Goal: Information Seeking & Learning: Learn about a topic

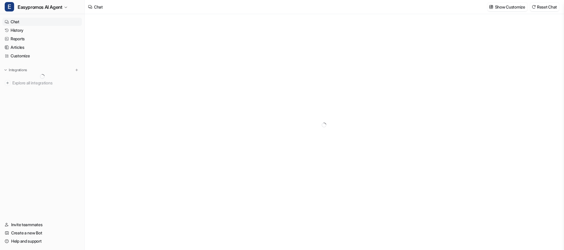
type textarea "**********"
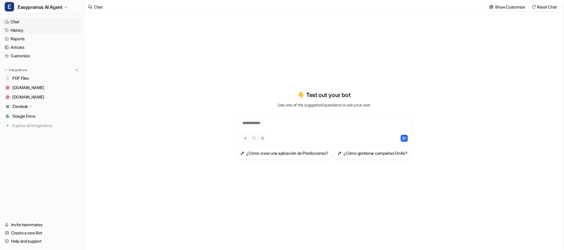
click at [41, 31] on link "History" at bounding box center [42, 30] width 80 height 8
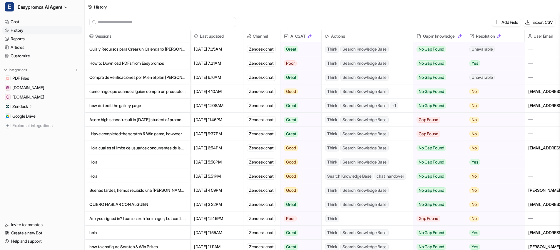
click at [134, 48] on p "Guía y Recursos para Crear un Calendario [PERSON_NAME] Online Interactivo" at bounding box center [137, 49] width 96 height 14
click at [121, 59] on p "How to Download PDFs from Easypromos" at bounding box center [137, 63] width 96 height 14
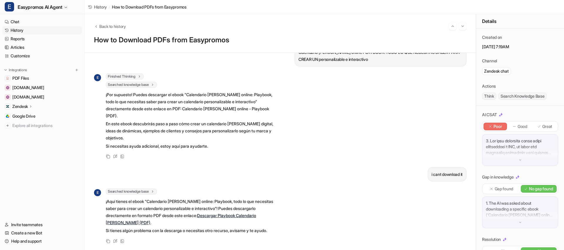
scroll to position [272, 0]
click at [236, 213] on link "Descargar Playbook Calendario [PERSON_NAME] (PDF)" at bounding box center [181, 219] width 150 height 12
click at [34, 29] on link "History" at bounding box center [42, 30] width 80 height 8
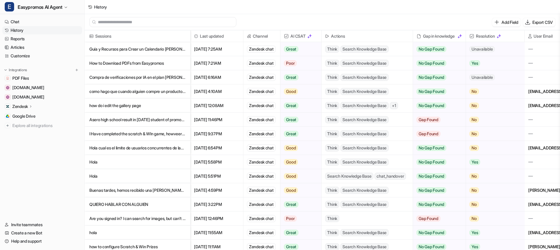
click at [133, 77] on p "Compra de verificaciones por IA en el plan [PERSON_NAME]" at bounding box center [137, 77] width 96 height 14
click at [135, 89] on p "como hago que cuando alguien compre un producto reciba cierta cantidad de moned…" at bounding box center [137, 91] width 96 height 14
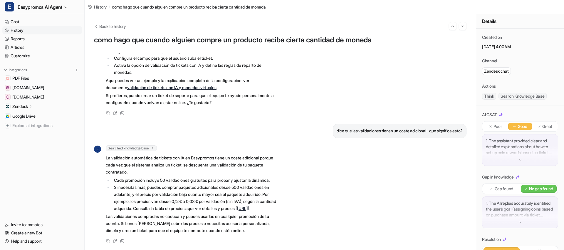
scroll to position [870, 0]
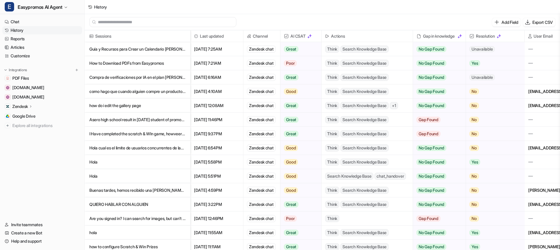
click at [140, 90] on p "como hago que cuando alguien compre un producto reciba cierta cantidad de moned…" at bounding box center [137, 91] width 96 height 14
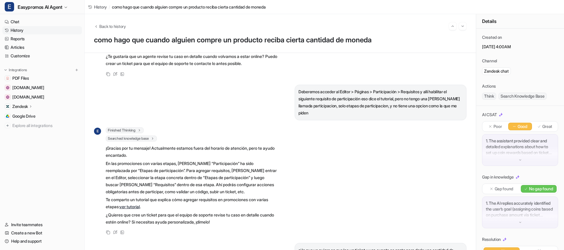
scroll to position [175, 0]
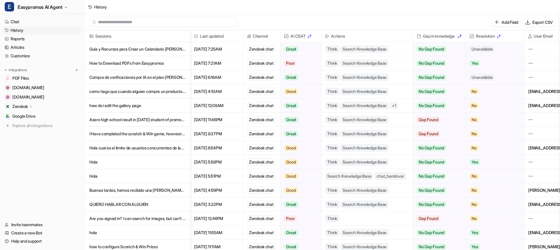
click at [134, 105] on p "how do i edit the gallery page" at bounding box center [137, 105] width 96 height 14
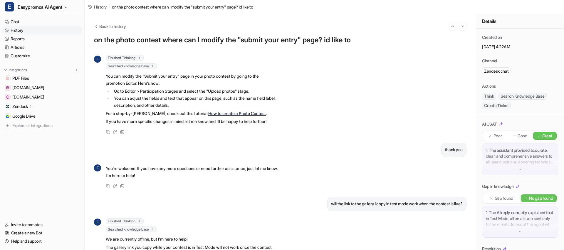
scroll to position [42, 0]
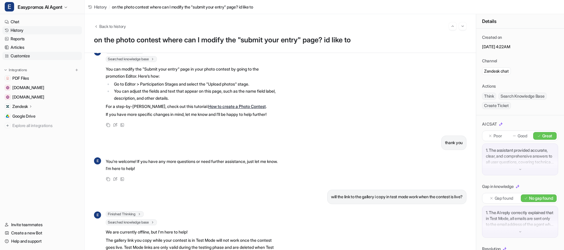
click at [23, 53] on link "Customize" at bounding box center [42, 56] width 80 height 8
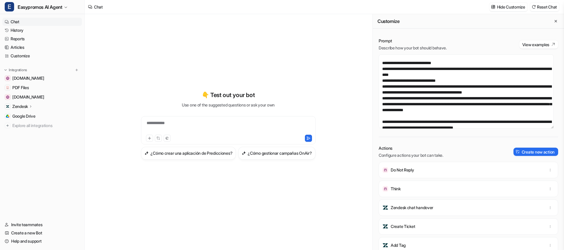
scroll to position [97, 0]
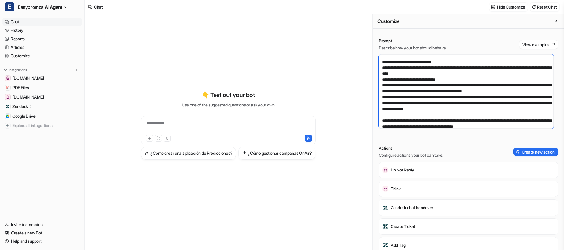
click at [403, 116] on textarea at bounding box center [466, 91] width 175 height 74
drag, startPoint x: 402, startPoint y: 115, endPoint x: 527, endPoint y: 114, distance: 124.3
click at [527, 114] on textarea at bounding box center [466, 91] width 175 height 74
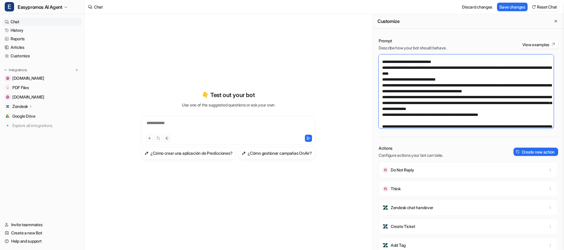
type textarea "**********"
drag, startPoint x: 382, startPoint y: 121, endPoint x: 388, endPoint y: 121, distance: 6.5
click at [382, 121] on textarea at bounding box center [466, 91] width 175 height 74
click at [384, 120] on textarea at bounding box center [466, 91] width 175 height 74
click at [437, 121] on textarea at bounding box center [466, 91] width 175 height 74
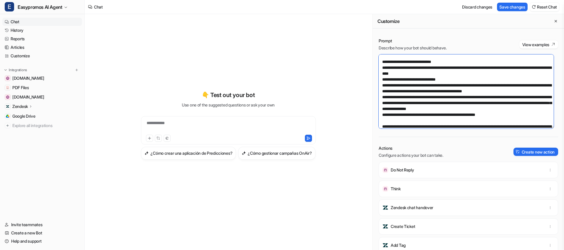
drag, startPoint x: 412, startPoint y: 121, endPoint x: 395, endPoint y: 120, distance: 17.1
click at [395, 120] on textarea at bounding box center [466, 91] width 175 height 74
click at [422, 121] on textarea at bounding box center [466, 91] width 175 height 74
click at [479, 121] on textarea at bounding box center [466, 91] width 175 height 74
type textarea "**********"
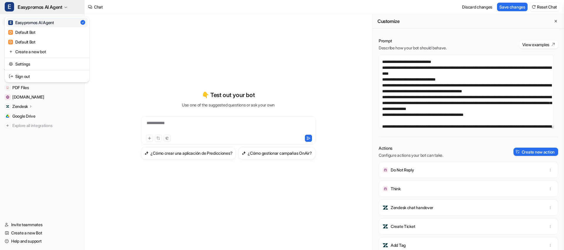
click at [31, 9] on span "Easypromos AI Agent" at bounding box center [40, 7] width 45 height 8
click at [11, 3] on span "E" at bounding box center [9, 6] width 9 height 9
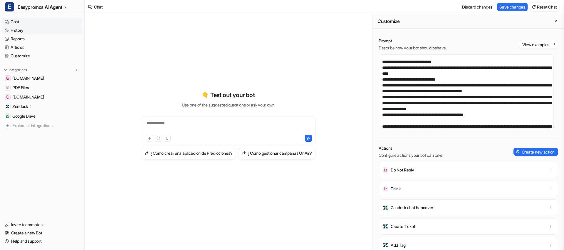
click at [14, 27] on link "History" at bounding box center [42, 30] width 80 height 8
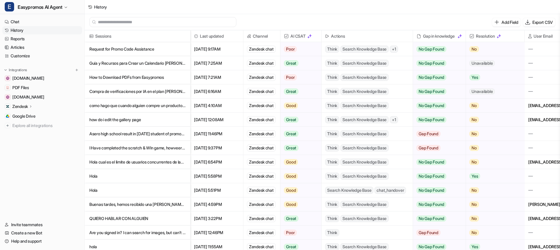
click at [122, 49] on p "Request for Promo Code Assistance" at bounding box center [137, 49] width 96 height 14
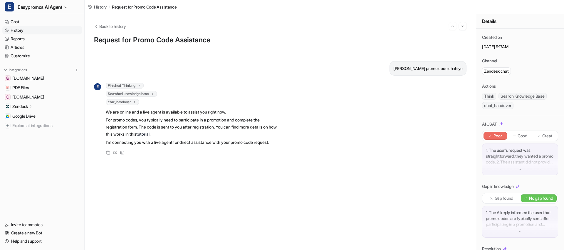
click at [26, 28] on link "History" at bounding box center [42, 30] width 80 height 8
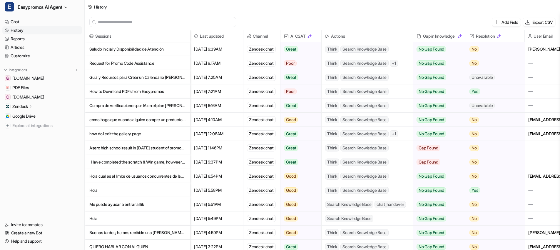
click at [160, 46] on p "Saludo Inicial y Disponibilidad de Atención" at bounding box center [137, 49] width 96 height 14
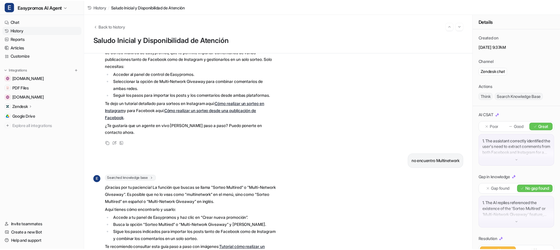
scroll to position [144, 0]
click at [22, 31] on link "History" at bounding box center [42, 30] width 80 height 8
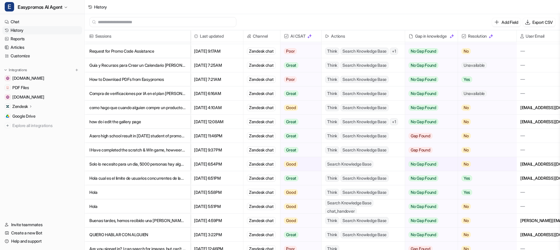
scroll to position [88, 0]
